Goal: Information Seeking & Learning: Learn about a topic

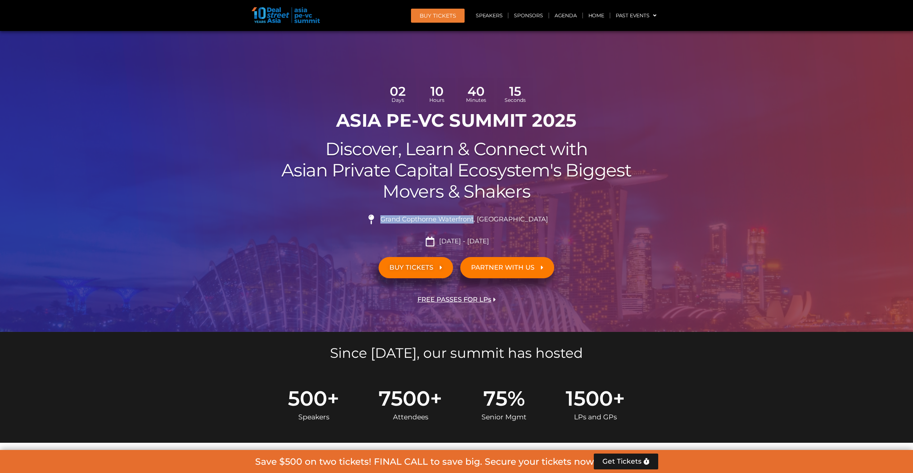
click at [466, 296] on span "FREE PASSES FOR LPs" at bounding box center [454, 299] width 74 height 7
click at [472, 297] on span "FREE PASSES FOR LPs" at bounding box center [454, 299] width 74 height 7
click at [491, 19] on link "Speakers" at bounding box center [488, 15] width 37 height 17
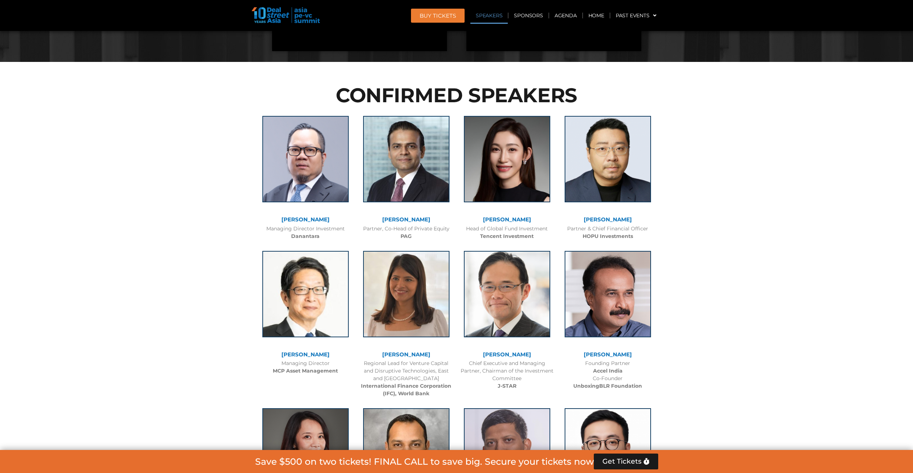
scroll to position [853, 0]
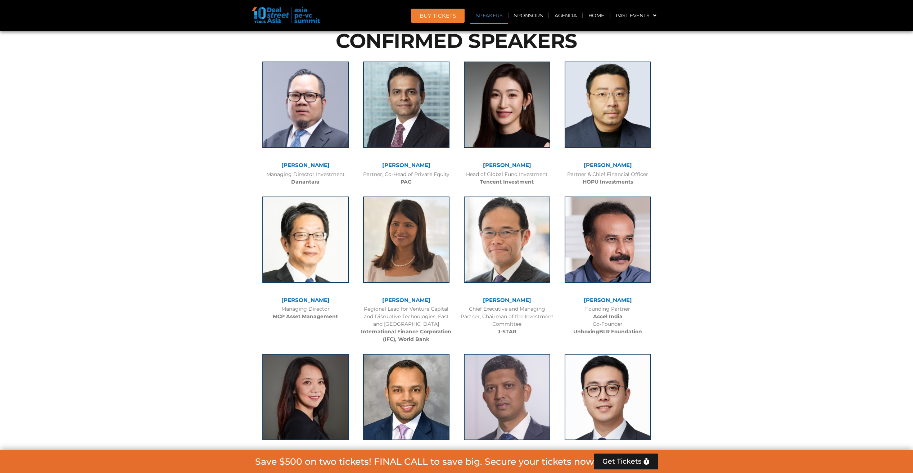
click at [510, 164] on link "[PERSON_NAME]" at bounding box center [507, 165] width 48 height 7
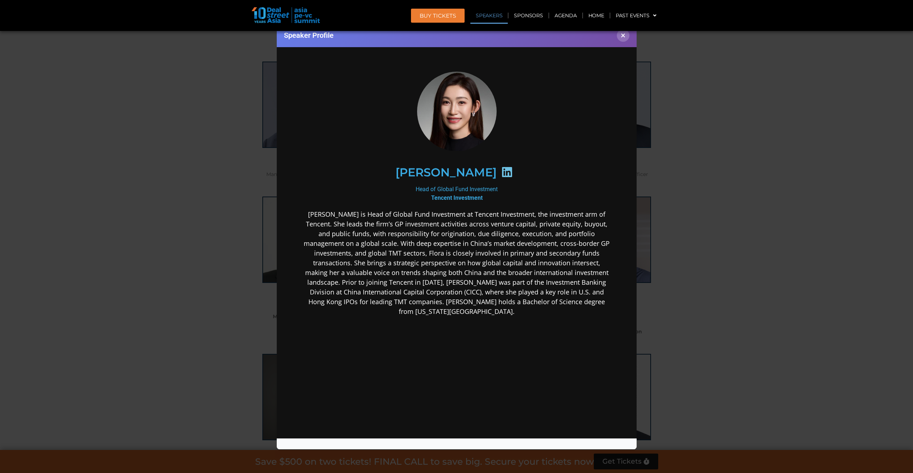
scroll to position [5, 0]
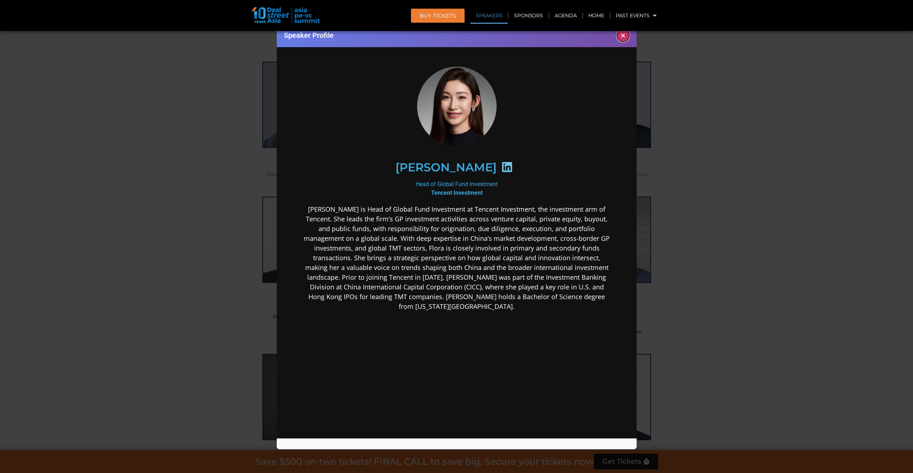
click at [627, 37] on button "×" at bounding box center [623, 35] width 13 height 13
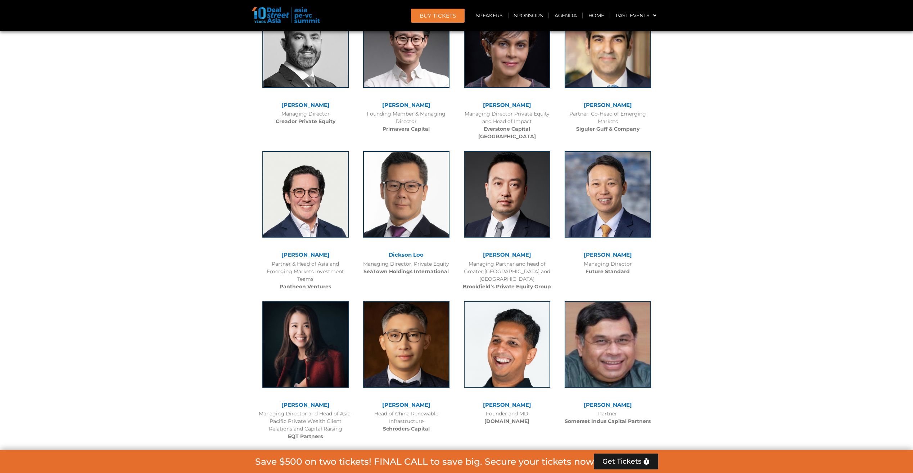
scroll to position [2220, 0]
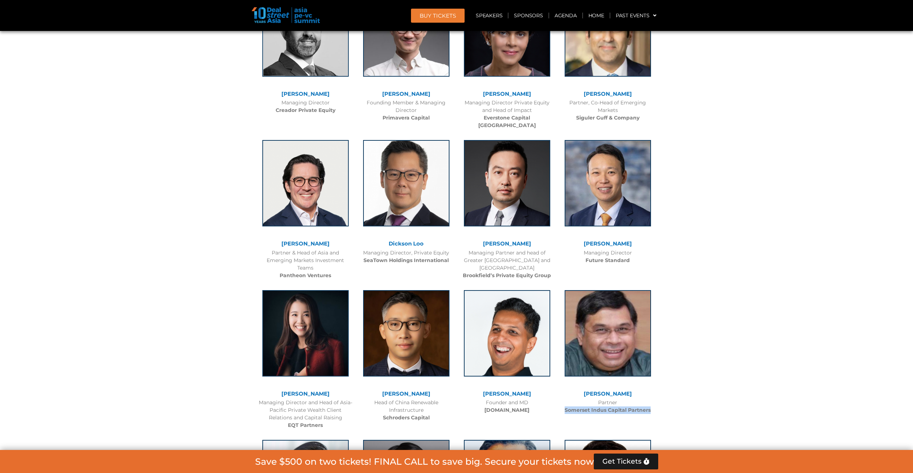
drag, startPoint x: 562, startPoint y: 404, endPoint x: 650, endPoint y: 402, distance: 88.2
click at [650, 402] on div "Partner Somerset Indus Capital Partners" at bounding box center [608, 406] width 94 height 15
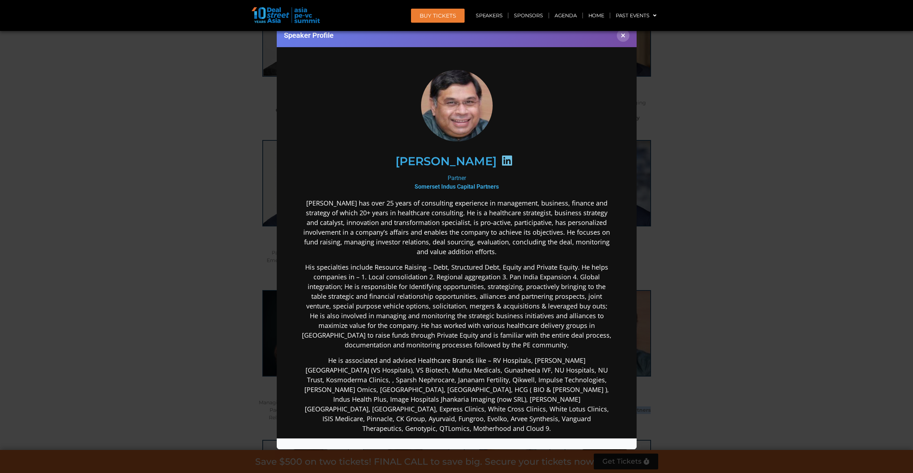
scroll to position [0, 0]
drag, startPoint x: 518, startPoint y: 186, endPoint x: 409, endPoint y: 189, distance: 109.4
click at [409, 189] on div "Partner Somerset Indus Capital Partners" at bounding box center [456, 181] width 311 height 17
copy b "Somerset Indus Capital Partners"
click at [619, 37] on button "×" at bounding box center [623, 35] width 13 height 13
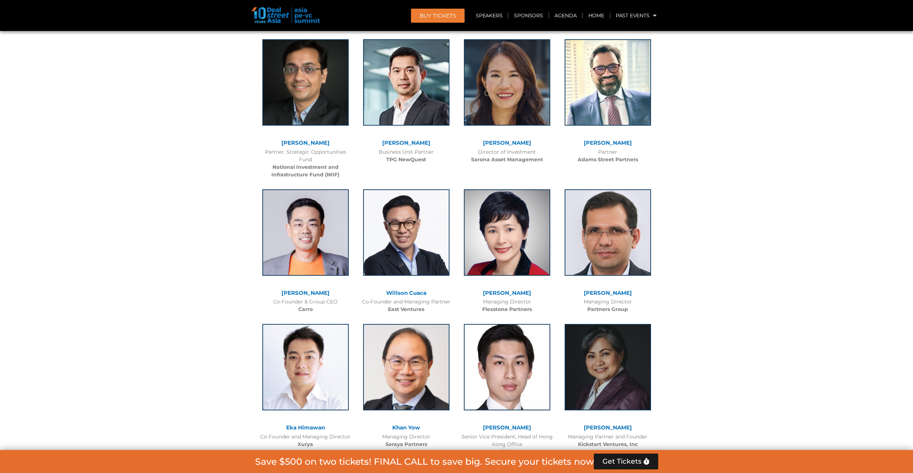
scroll to position [1320, 0]
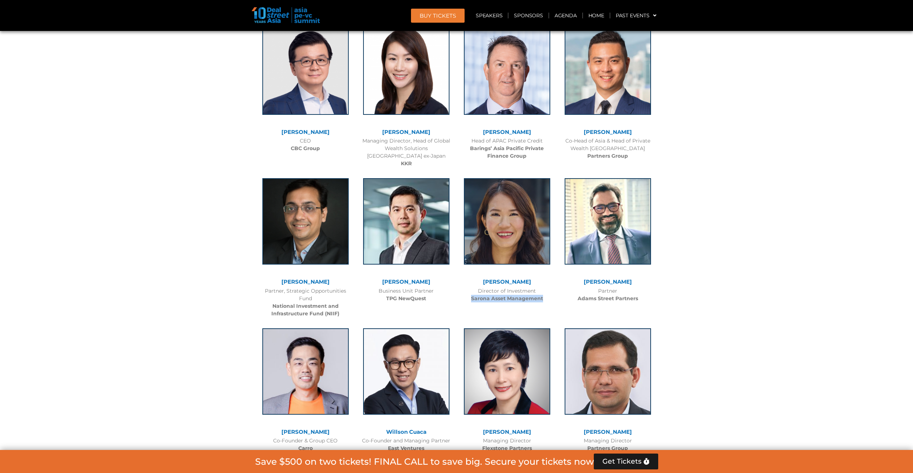
drag, startPoint x: 543, startPoint y: 297, endPoint x: 460, endPoint y: 305, distance: 83.2
click at [460, 305] on div "[PERSON_NAME] Director of Investment Sarona Asset Management" at bounding box center [507, 238] width 101 height 135
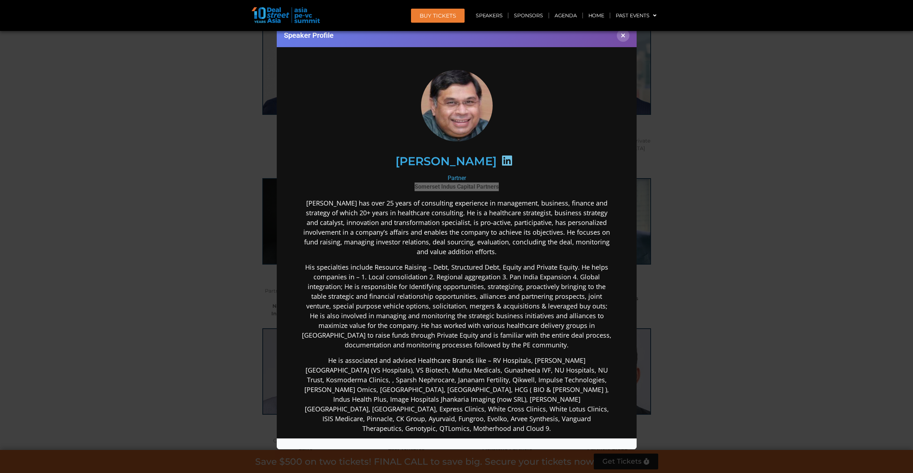
copy b "Sarona Asset Management"
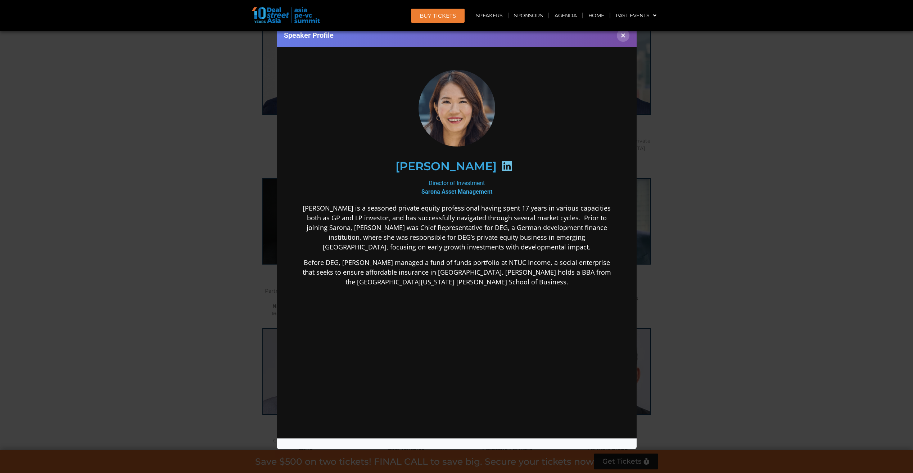
scroll to position [0, 0]
drag, startPoint x: 503, startPoint y: 190, endPoint x: 418, endPoint y: 193, distance: 84.6
click at [418, 193] on div "Director of Investment Sarona Asset Management" at bounding box center [456, 186] width 311 height 17
copy b "Sarona Asset Management"
click at [625, 40] on button "×" at bounding box center [623, 35] width 13 height 13
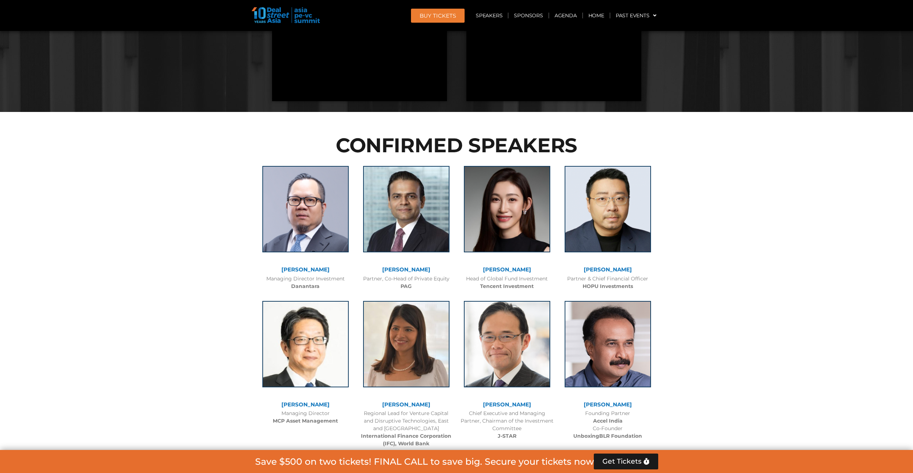
scroll to position [612, 0]
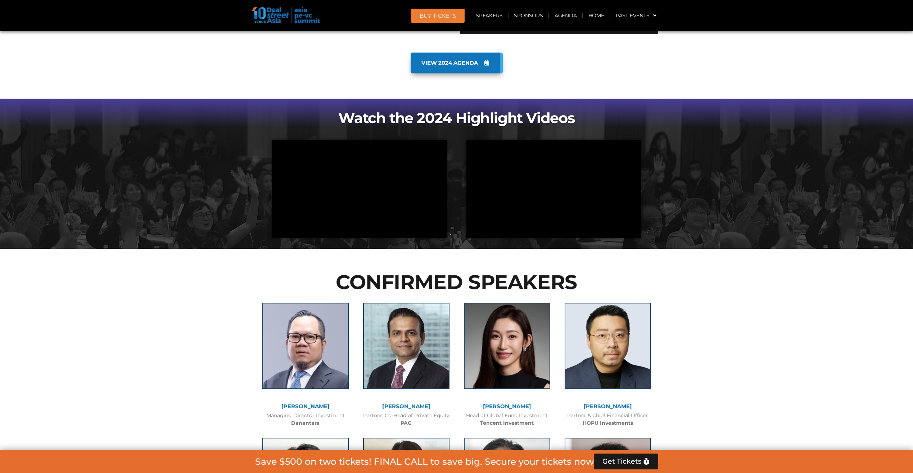
click at [750, 52] on section "VIEW 2024 AGENDA" at bounding box center [456, 74] width 913 height 50
click at [273, 13] on img at bounding box center [285, 15] width 68 height 16
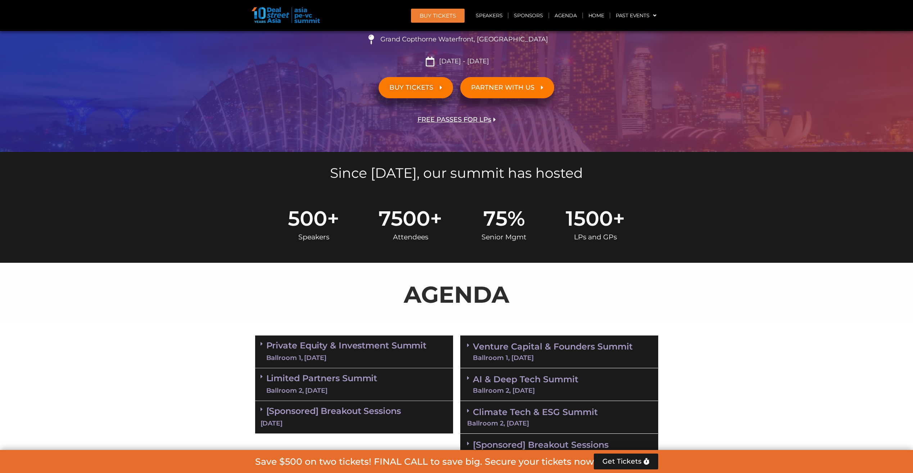
click at [438, 93] on link "BUY TICKETS" at bounding box center [415, 87] width 74 height 21
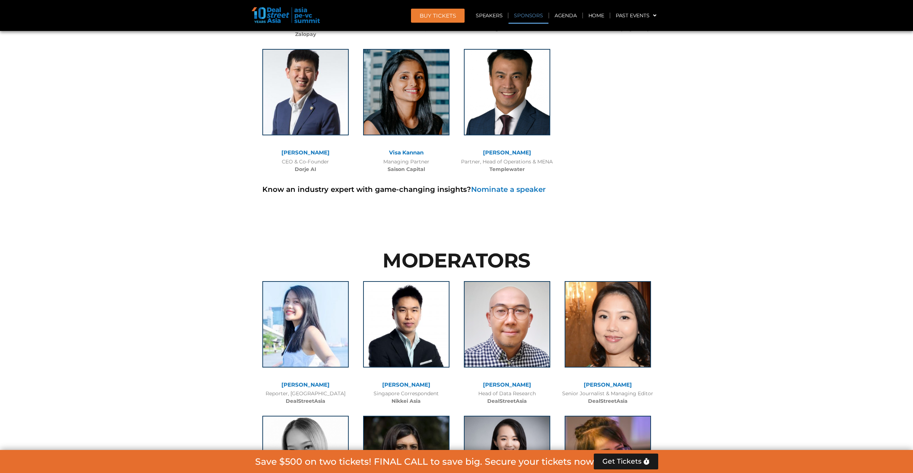
scroll to position [6796, 0]
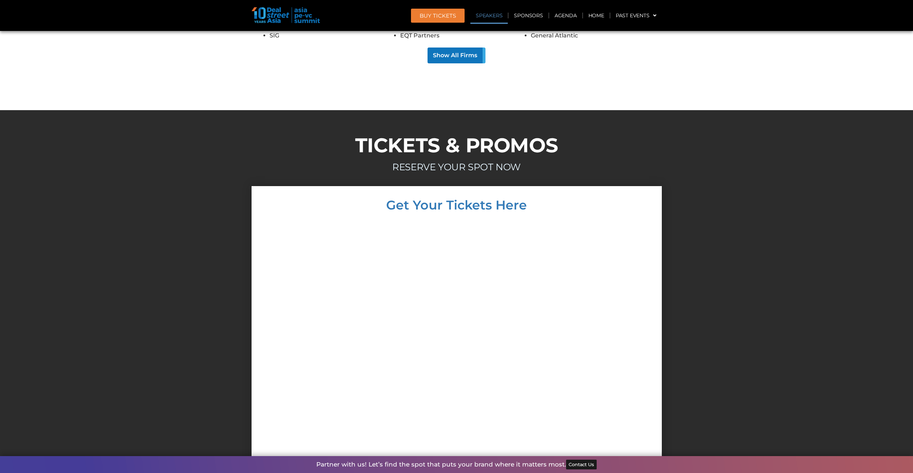
click at [493, 15] on link "Speakers" at bounding box center [488, 15] width 37 height 17
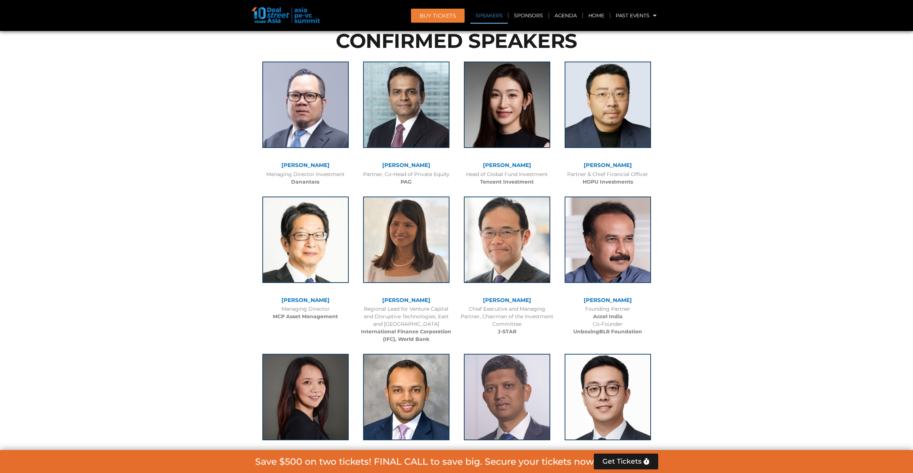
click at [455, 15] on span "BUY Tickets" at bounding box center [437, 15] width 36 height 5
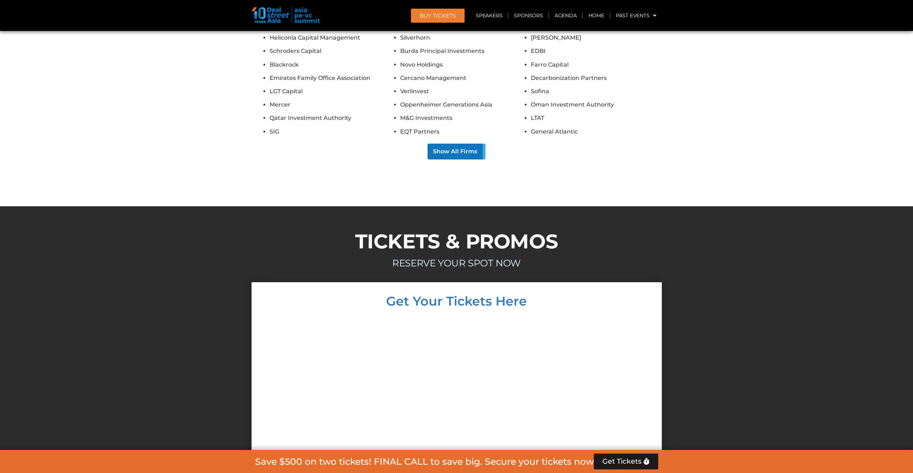
click at [278, 16] on img at bounding box center [285, 15] width 68 height 16
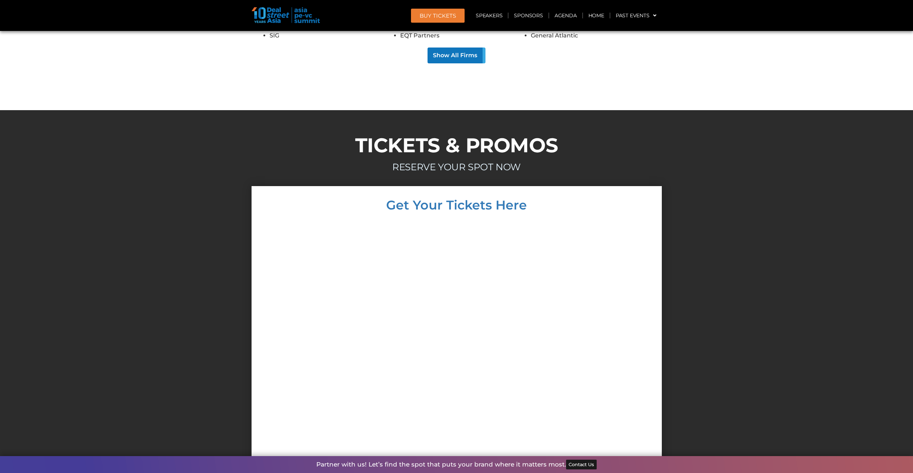
scroll to position [0, 0]
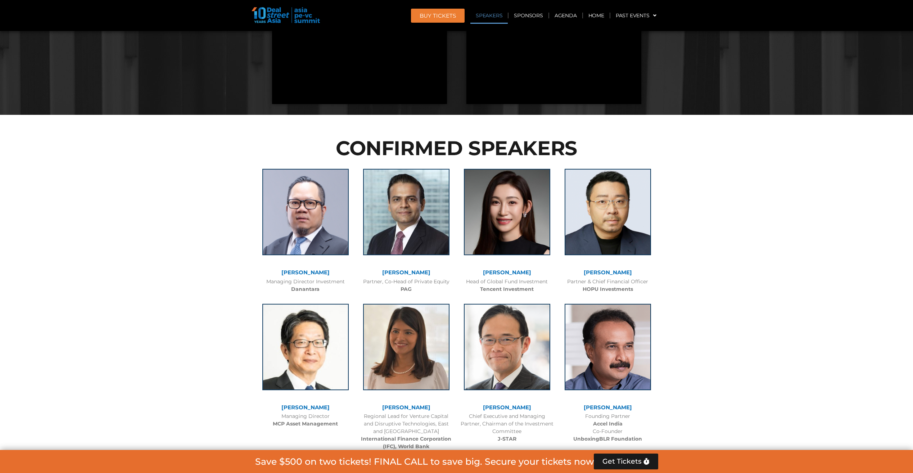
scroll to position [648, 0]
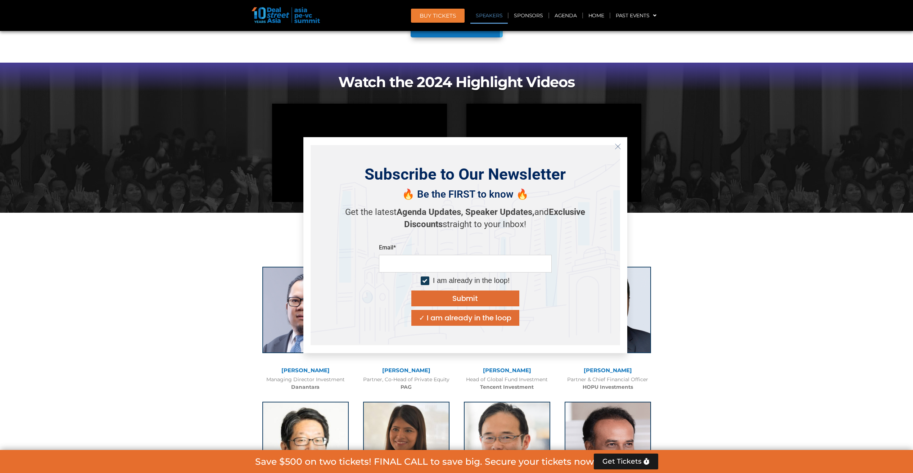
click at [617, 147] on icon "Close" at bounding box center [617, 146] width 6 height 6
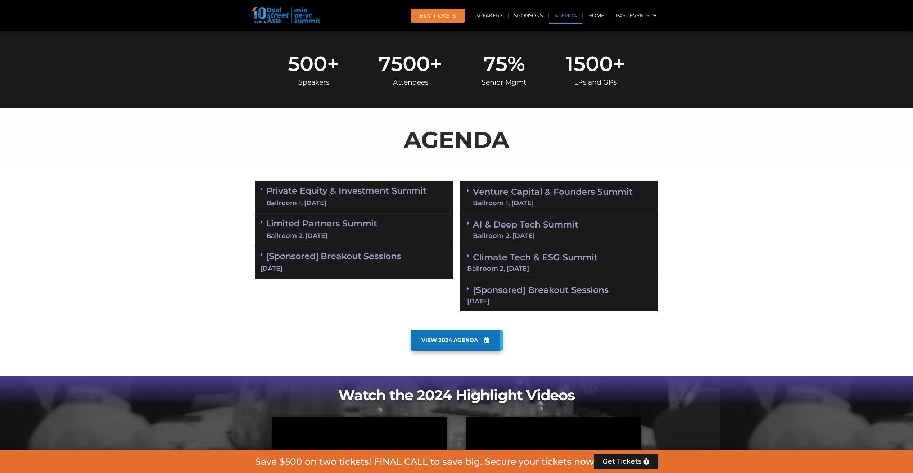
scroll to position [468, 0]
